Goal: Task Accomplishment & Management: Manage account settings

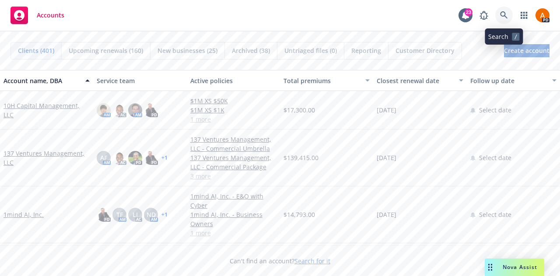
click at [504, 16] on icon at bounding box center [503, 14] width 7 height 7
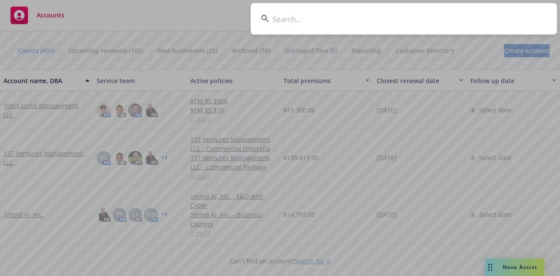
click at [323, 23] on input at bounding box center [404, 18] width 306 height 31
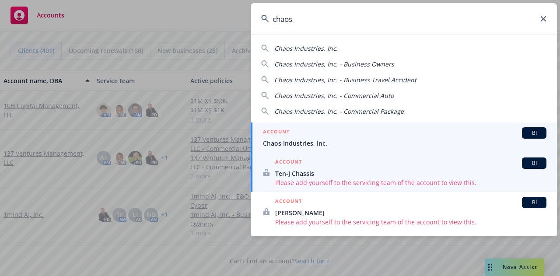
type input "chaos"
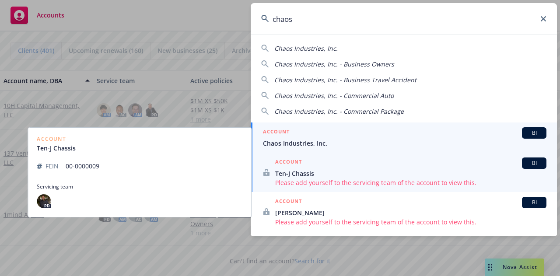
click at [300, 146] on span "Chaos Industries, Inc." at bounding box center [404, 143] width 283 height 9
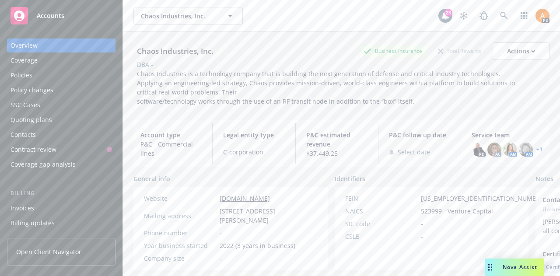
click at [536, 150] on link "+ 1" at bounding box center [539, 149] width 6 height 5
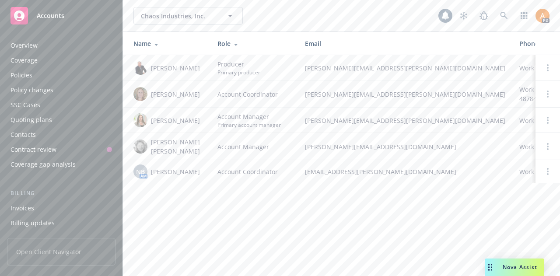
scroll to position [294, 0]
